Goal: Communication & Community: Participate in discussion

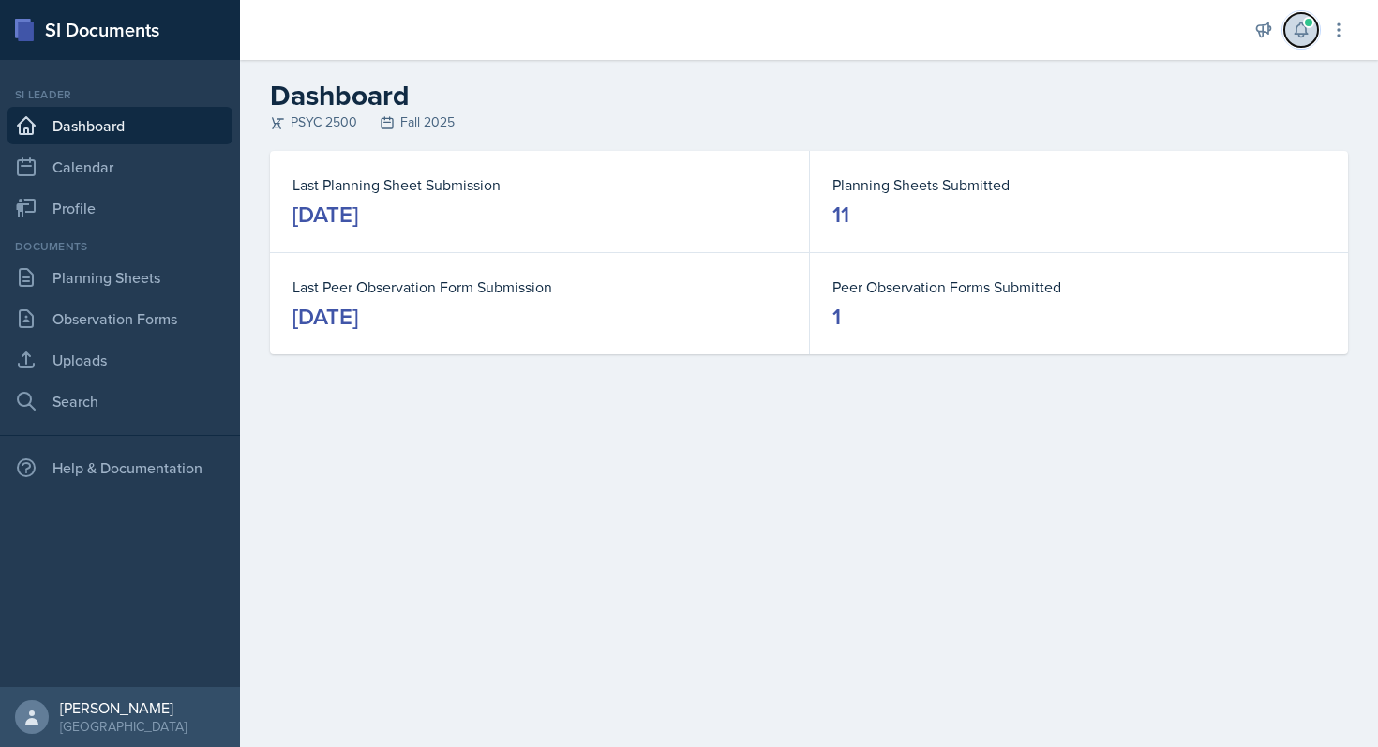
click at [1298, 30] on icon at bounding box center [1301, 30] width 19 height 19
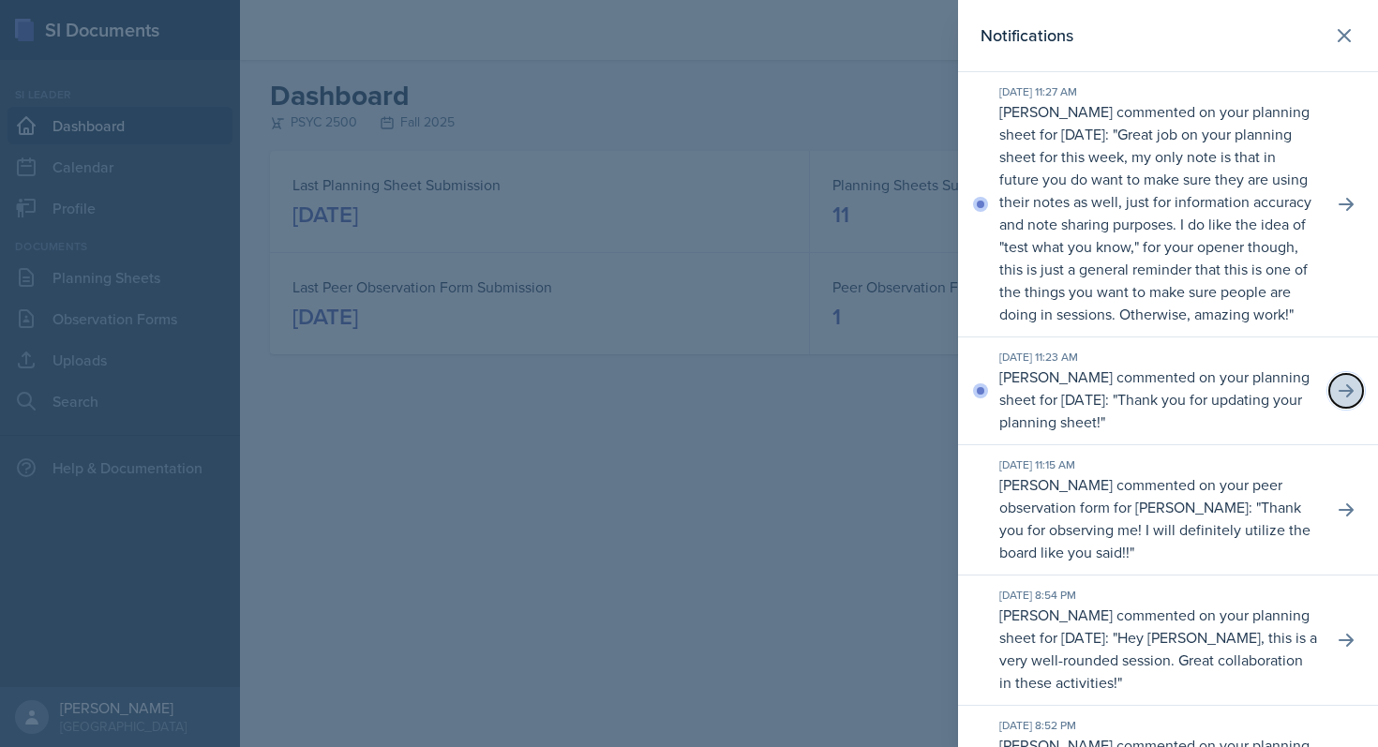
click at [1337, 400] on icon at bounding box center [1346, 390] width 19 height 19
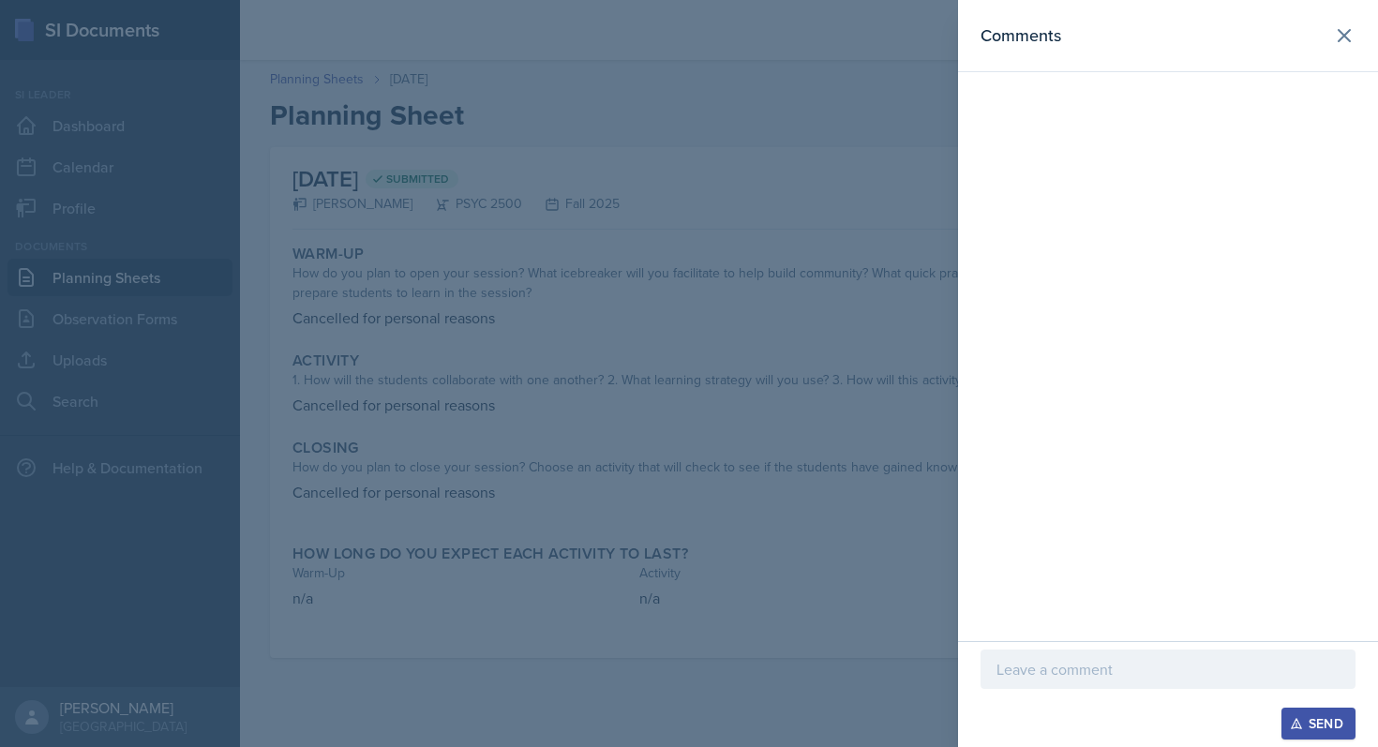
click at [1032, 673] on p at bounding box center [1167, 669] width 343 height 22
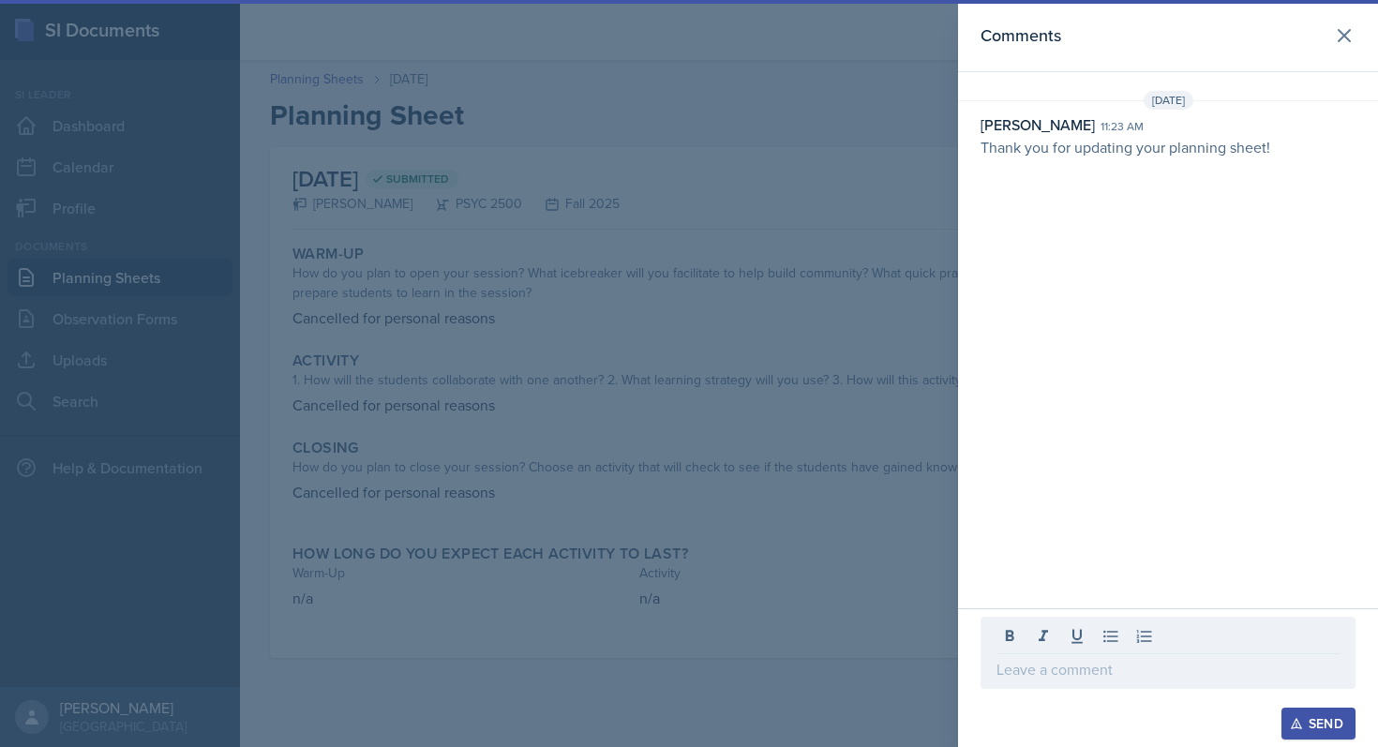
click at [1056, 552] on div "Comments [DATE] [PERSON_NAME] 11:23 am Thank you for updating your planning she…" at bounding box center [1168, 304] width 420 height 608
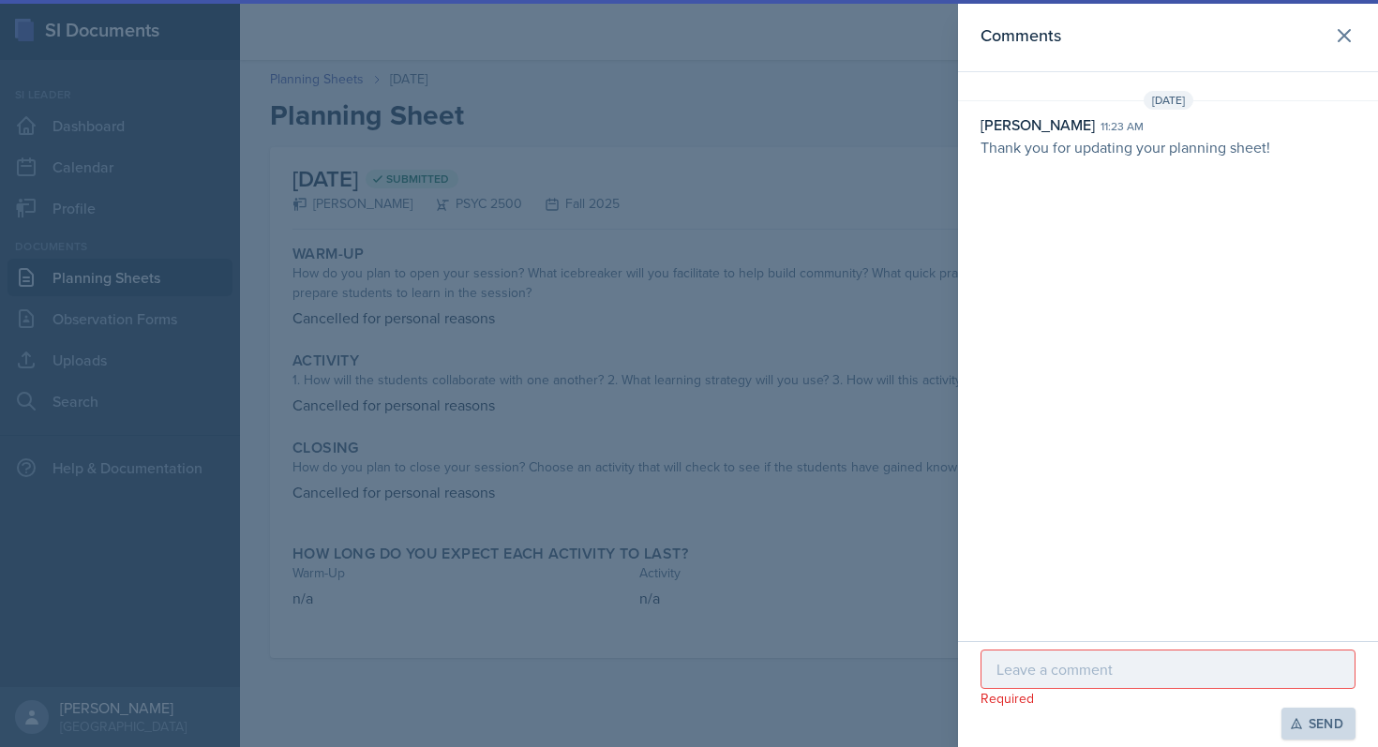
click at [1039, 668] on p at bounding box center [1167, 669] width 343 height 22
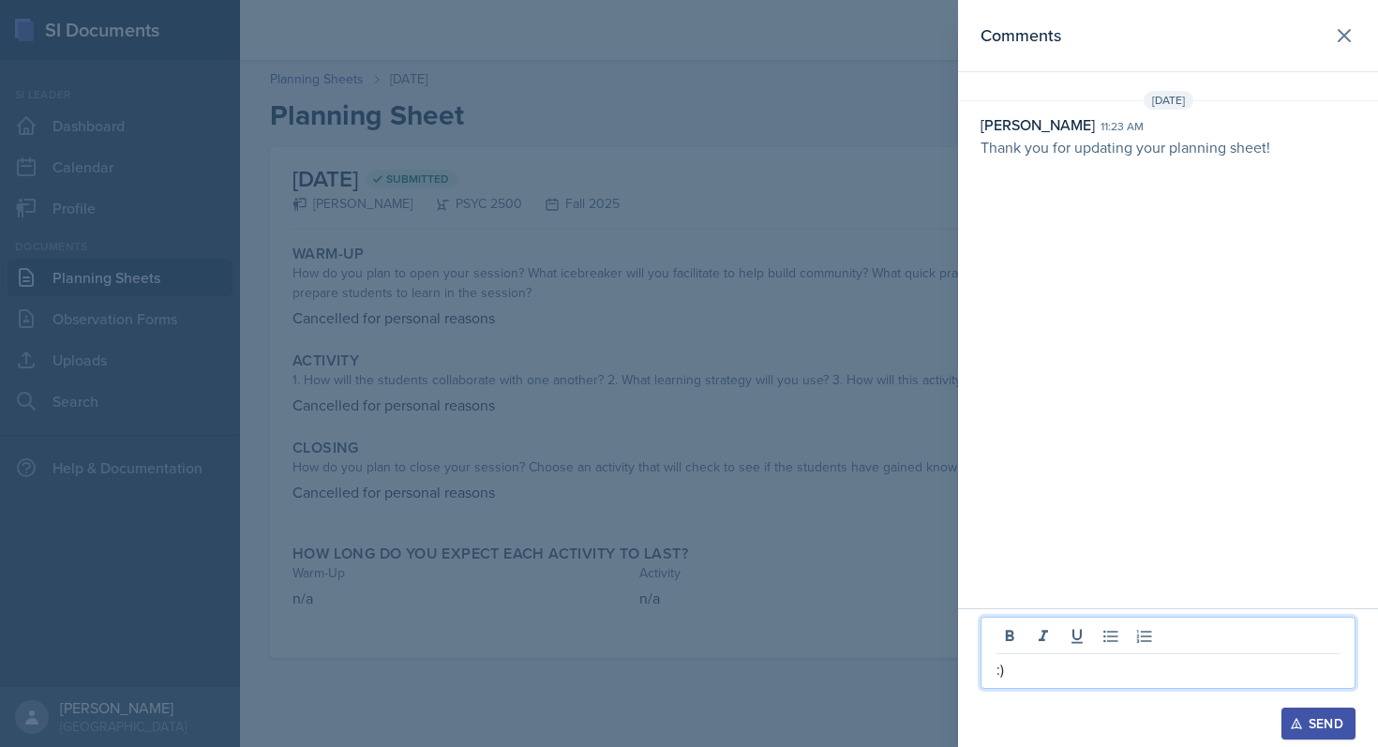
click at [1334, 723] on div "Send" at bounding box center [1319, 723] width 50 height 15
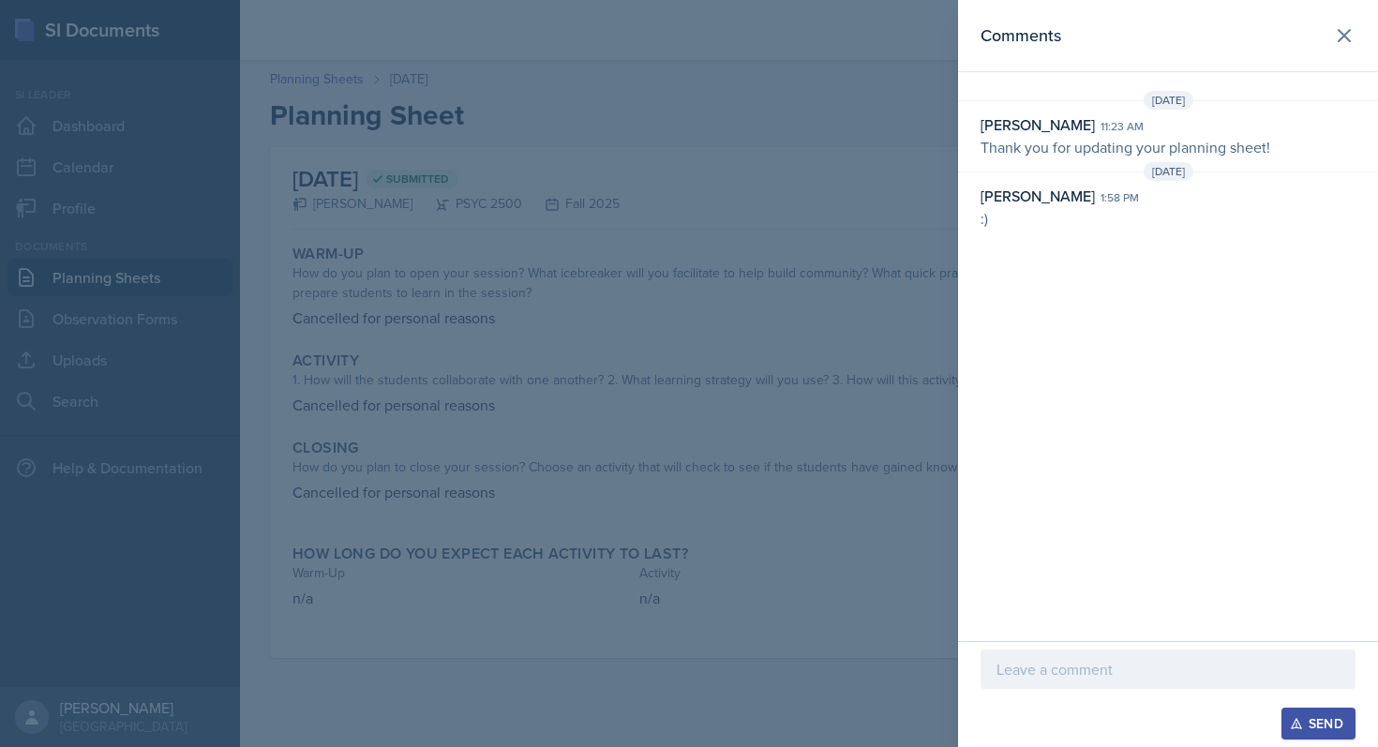
click at [852, 472] on div at bounding box center [689, 373] width 1378 height 747
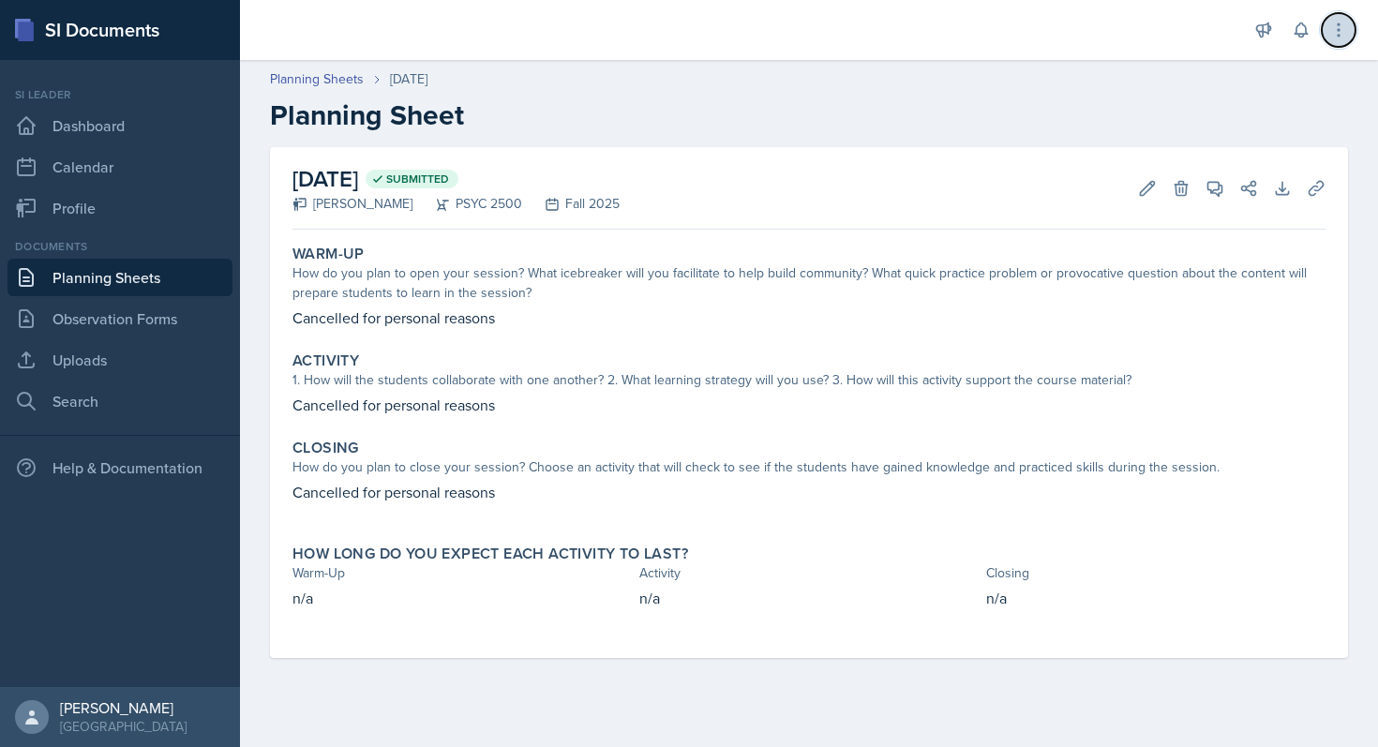
click at [1331, 35] on icon at bounding box center [1338, 30] width 19 height 19
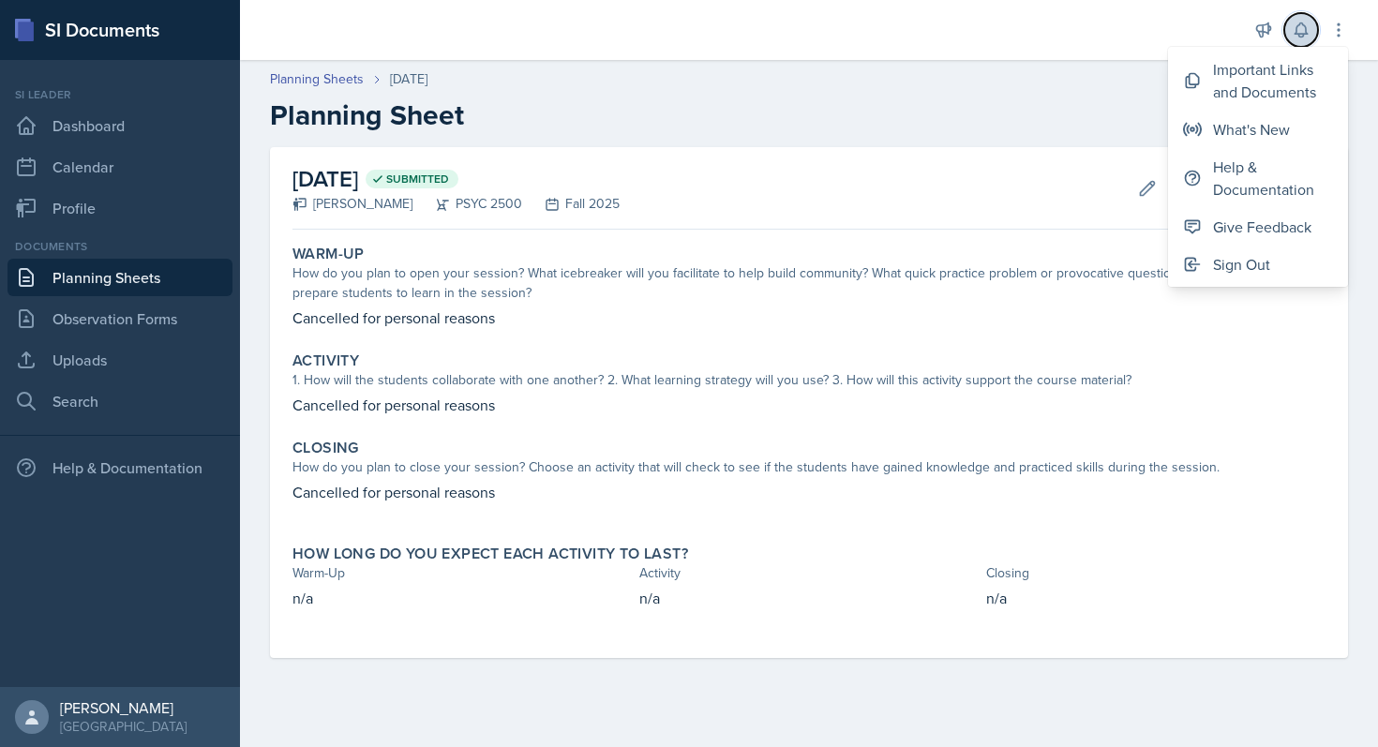
click at [1304, 37] on icon at bounding box center [1301, 30] width 19 height 19
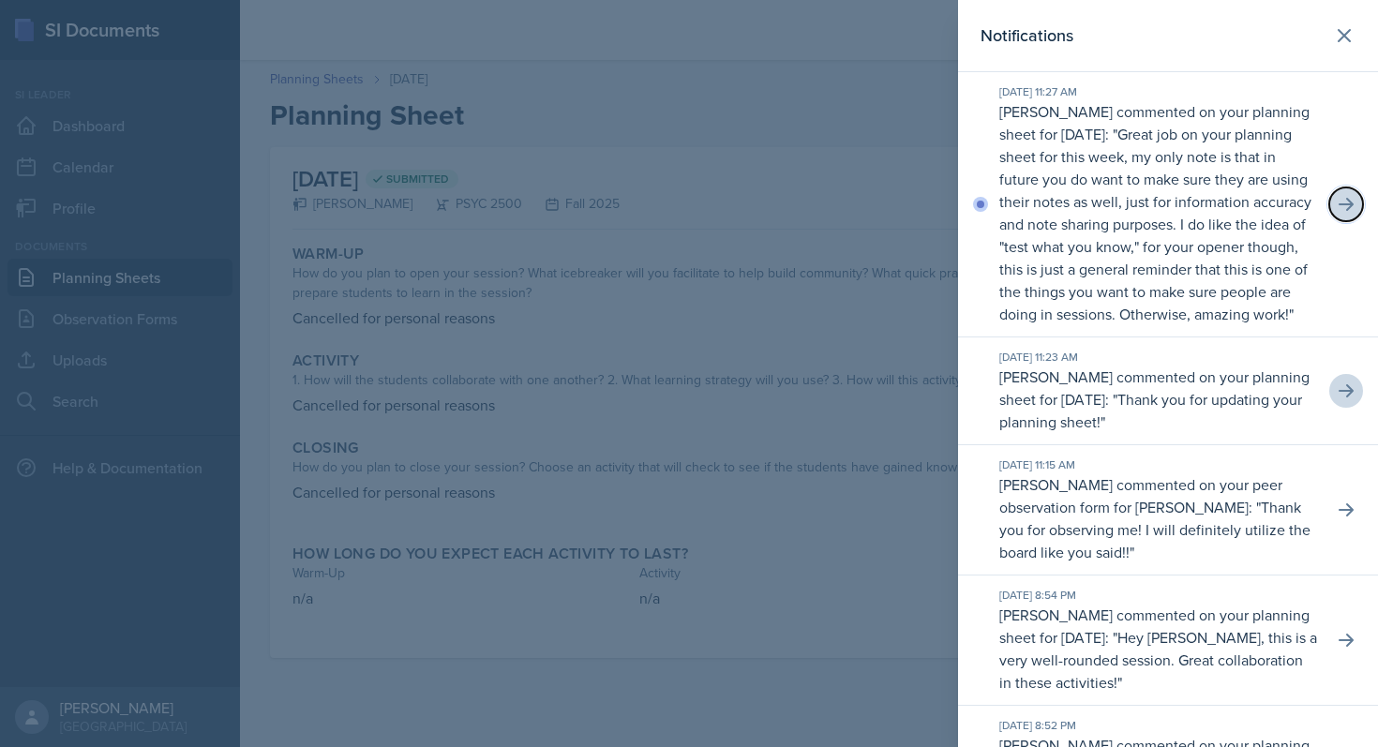
click at [1337, 214] on icon at bounding box center [1346, 204] width 19 height 19
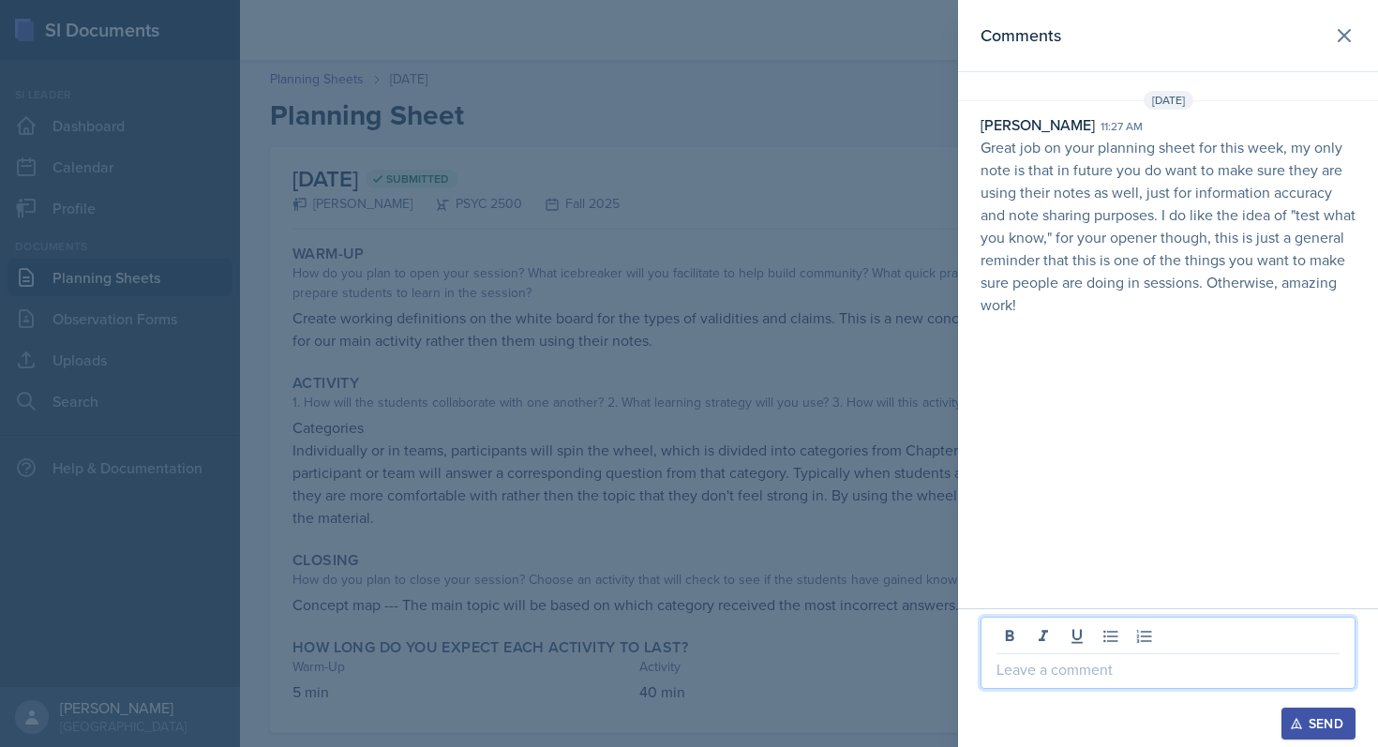
click at [1014, 680] on p at bounding box center [1167, 669] width 343 height 22
click at [1354, 713] on button "Send" at bounding box center [1318, 724] width 74 height 32
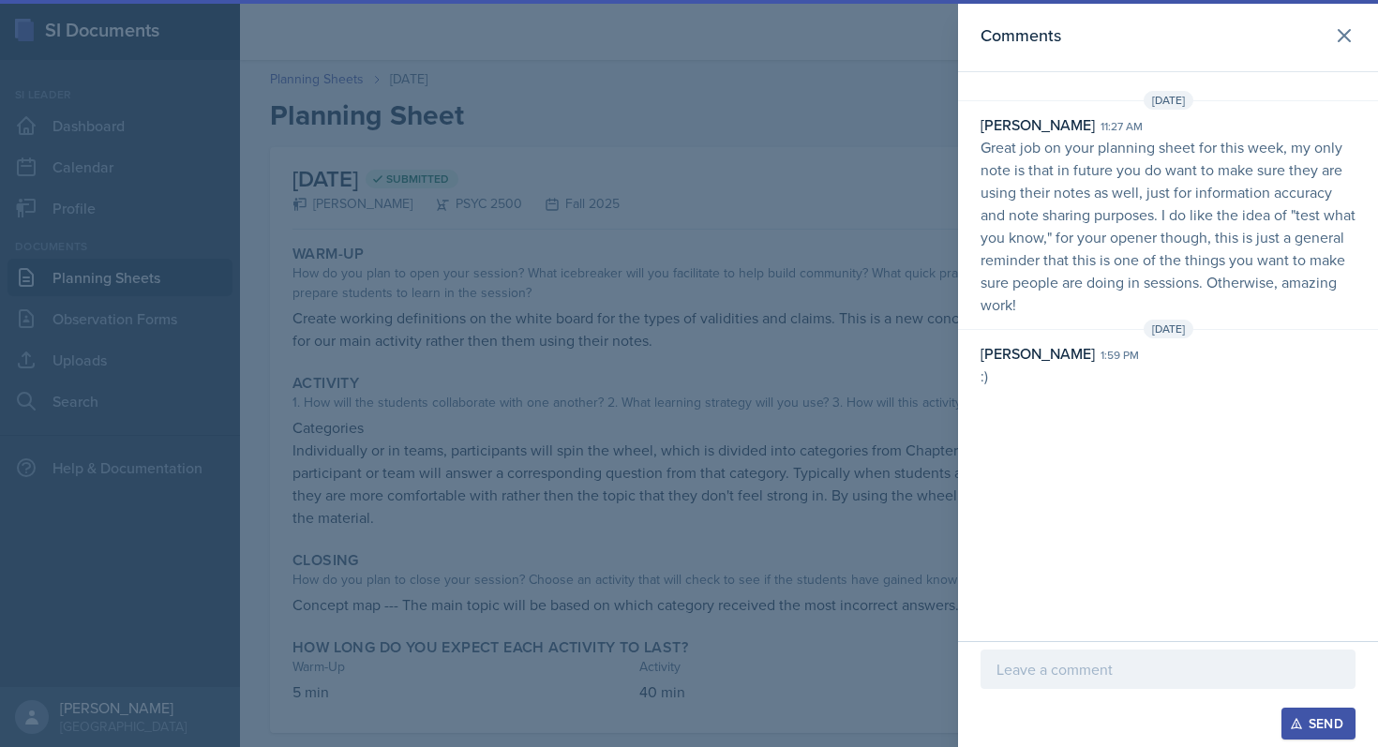
click at [629, 511] on div at bounding box center [689, 373] width 1378 height 747
